Goal: Find contact information: Find contact information

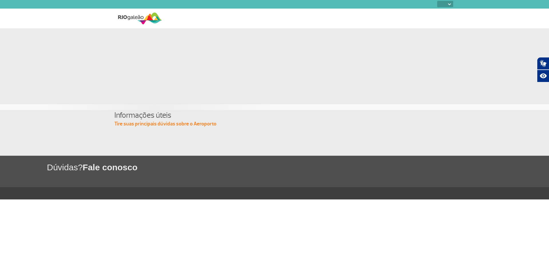
select select
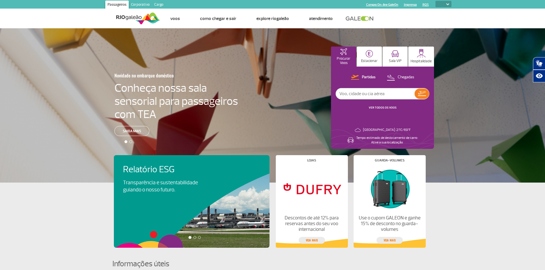
click at [409, 4] on link "Imprensa" at bounding box center [410, 5] width 13 height 4
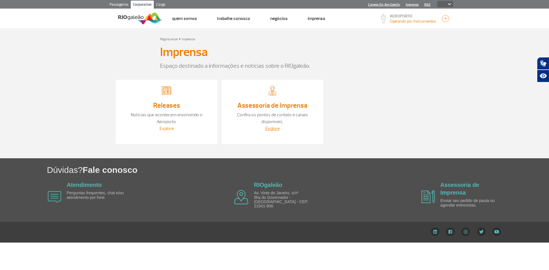
click at [167, 126] on link "Explore" at bounding box center [167, 129] width 14 height 6
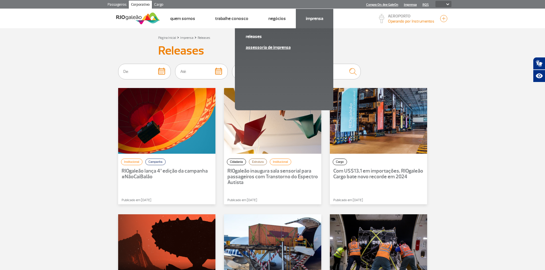
click at [261, 46] on link "Assessoria de Imprensa" at bounding box center [284, 47] width 77 height 6
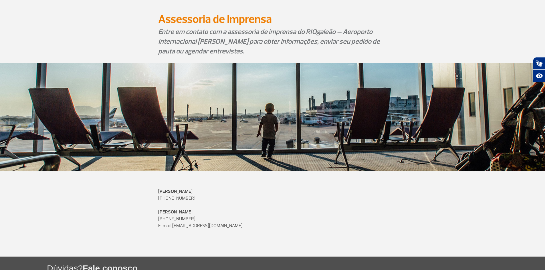
scroll to position [29, 0]
